Goal: Communication & Community: Answer question/provide support

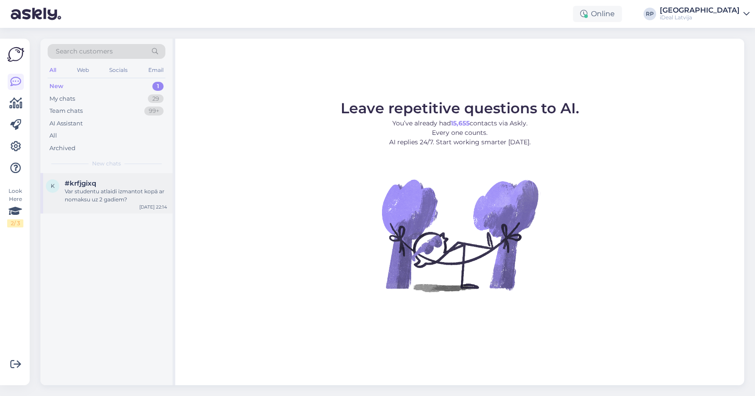
click at [77, 184] on span "#krfjgixq" at bounding box center [80, 183] width 31 height 8
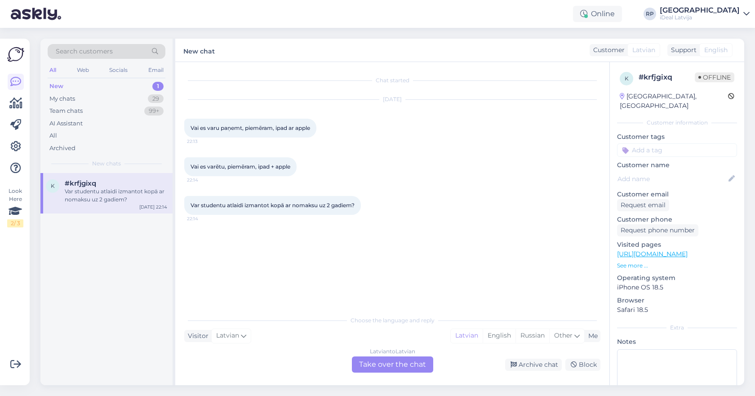
click at [382, 361] on div "Latvian to Latvian Take over the chat" at bounding box center [392, 364] width 81 height 16
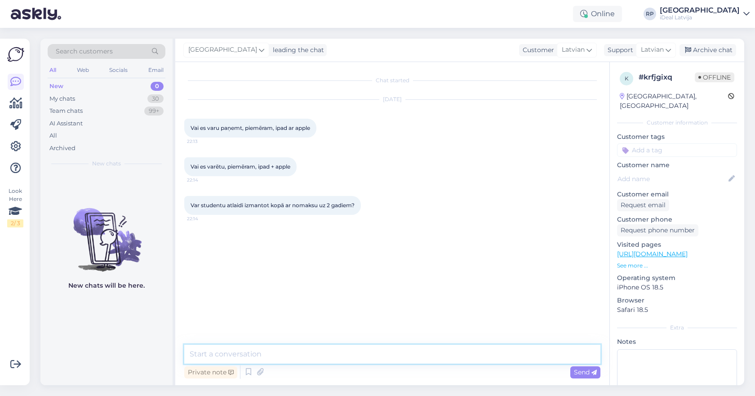
click at [364, 356] on textarea at bounding box center [392, 354] width 416 height 19
type textarea "Sveiki! Jā."
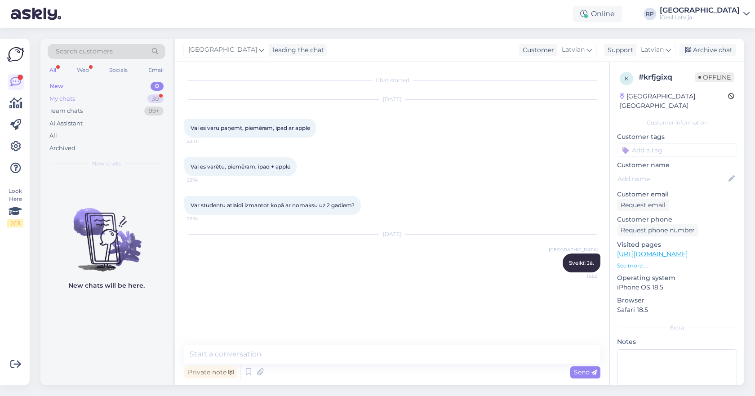
click at [154, 95] on div "30" at bounding box center [155, 98] width 16 height 9
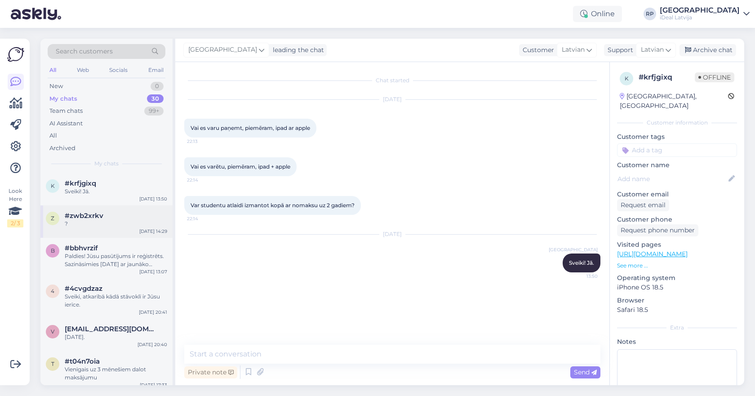
click at [129, 207] on div "z #zwb2xrkv ? [DATE] 14:29" at bounding box center [106, 221] width 132 height 32
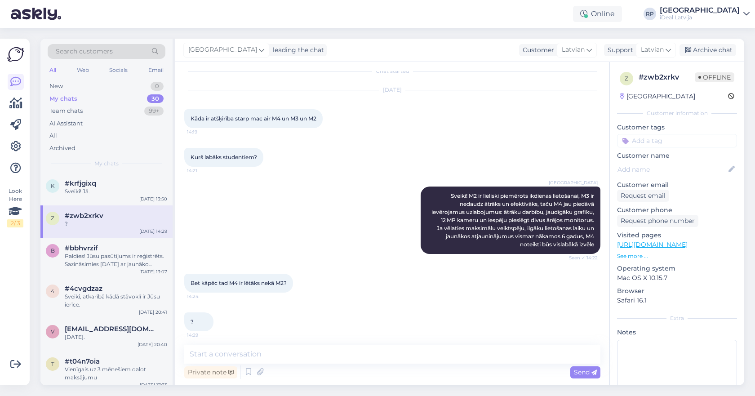
scroll to position [13, 0]
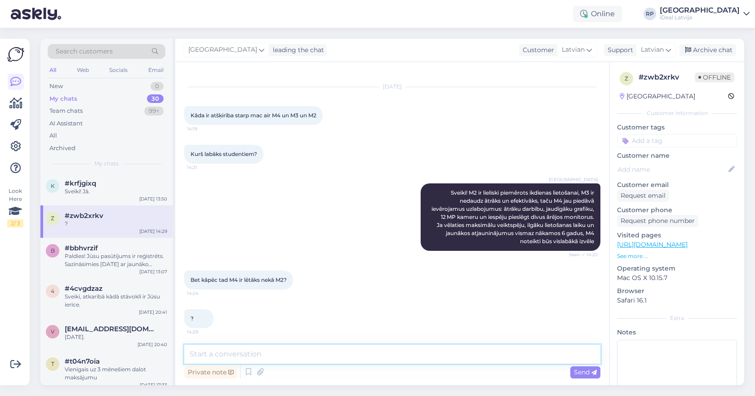
click at [278, 350] on textarea at bounding box center [392, 354] width 416 height 19
type textarea "Kur Jūs to redzējāt?"
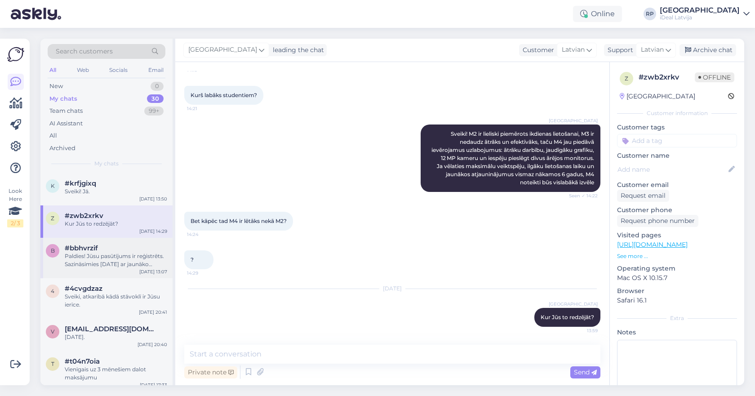
click at [126, 240] on div "b #bbhvrzif Paldies! Jūsu pasūtījums ir reģistrēts. Sazināsimies [DATE] ar jaun…" at bounding box center [106, 258] width 132 height 40
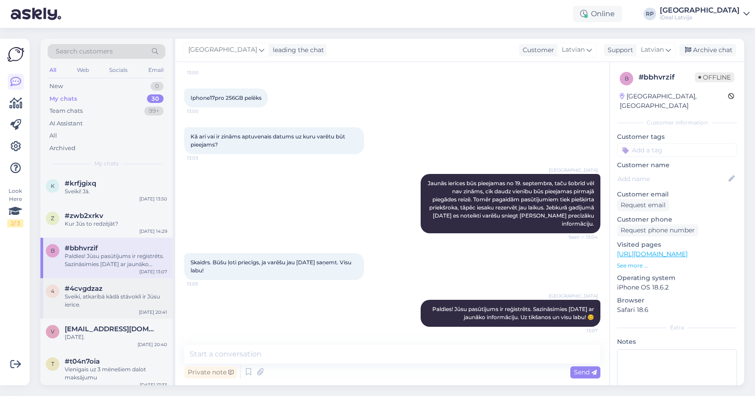
scroll to position [0, 0]
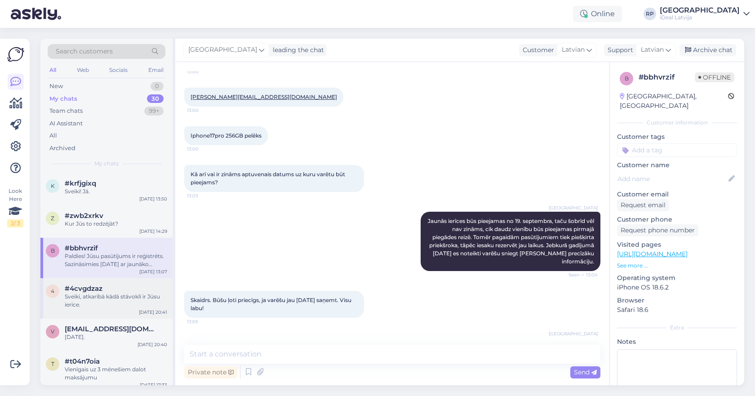
click at [129, 293] on div "Sveiki, atkarībā kādā stāvoklī ir Jūsu ierīce." at bounding box center [116, 301] width 102 height 16
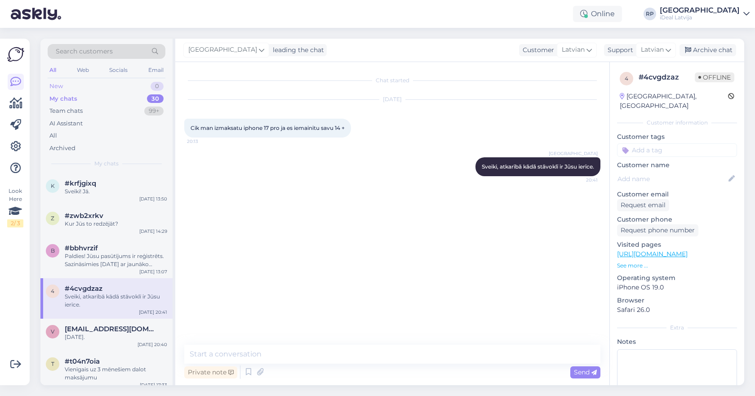
click at [147, 83] on div "New 0" at bounding box center [107, 86] width 118 height 13
